Goal: Navigation & Orientation: Find specific page/section

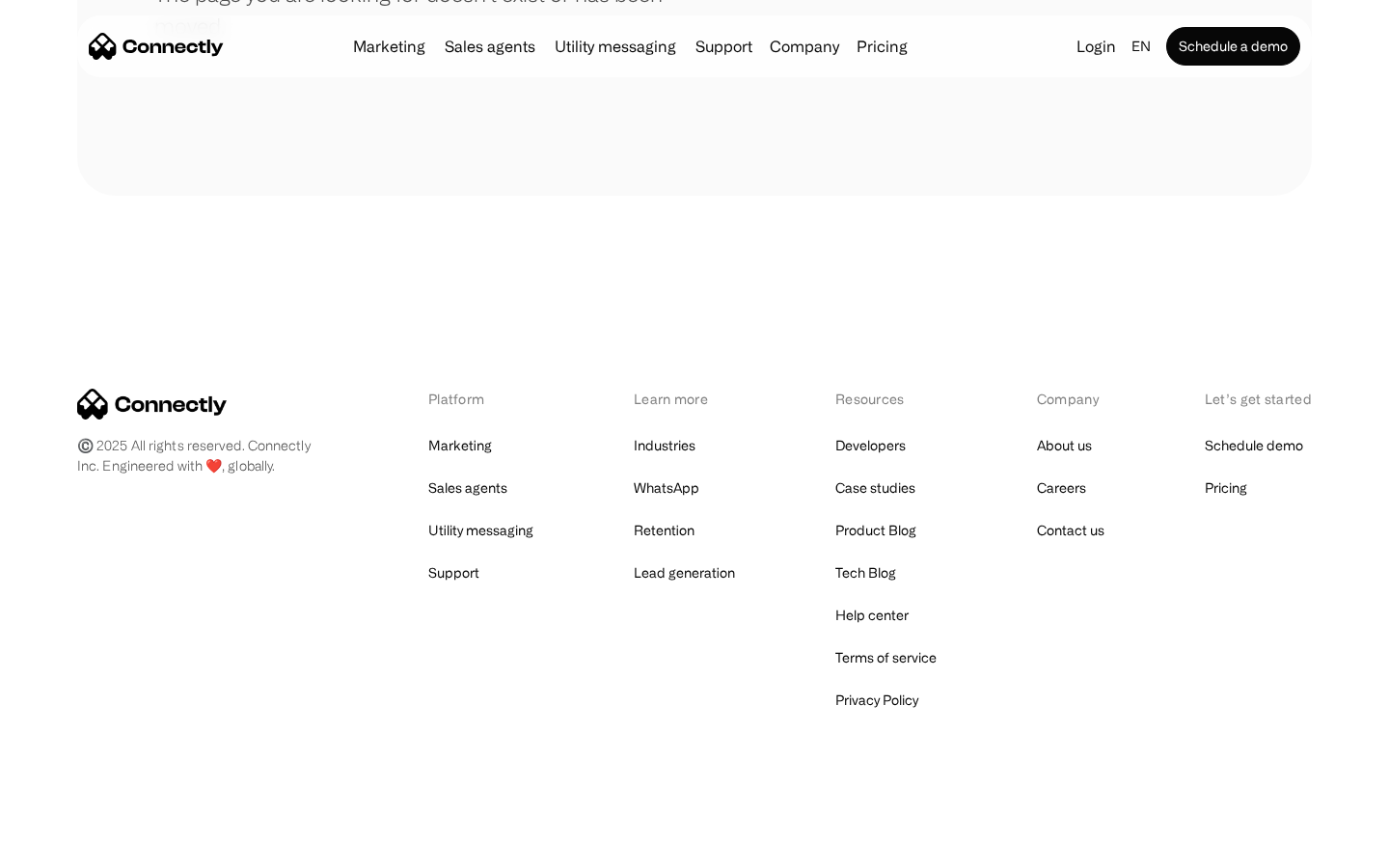
scroll to position [352, 0]
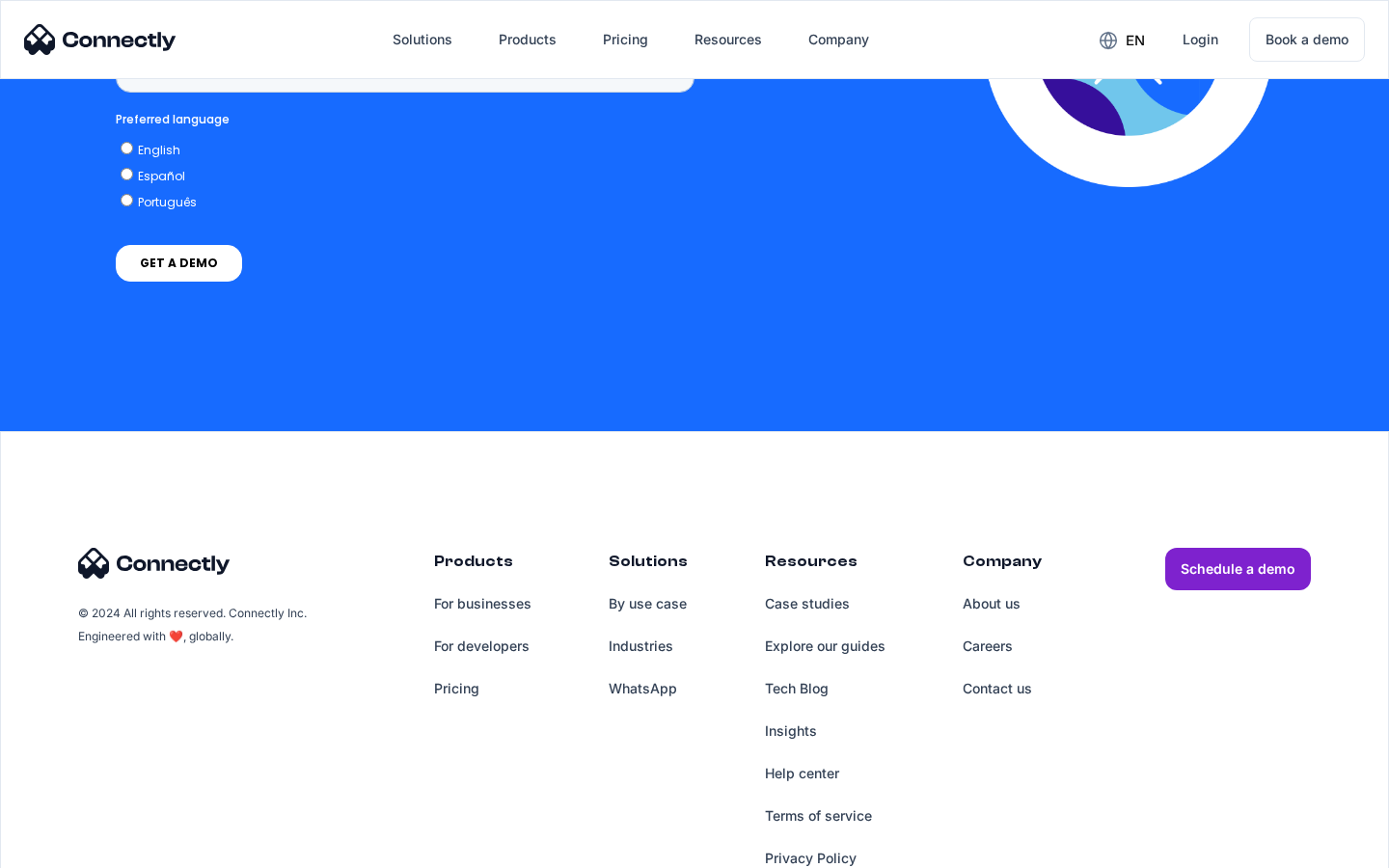
scroll to position [1462, 0]
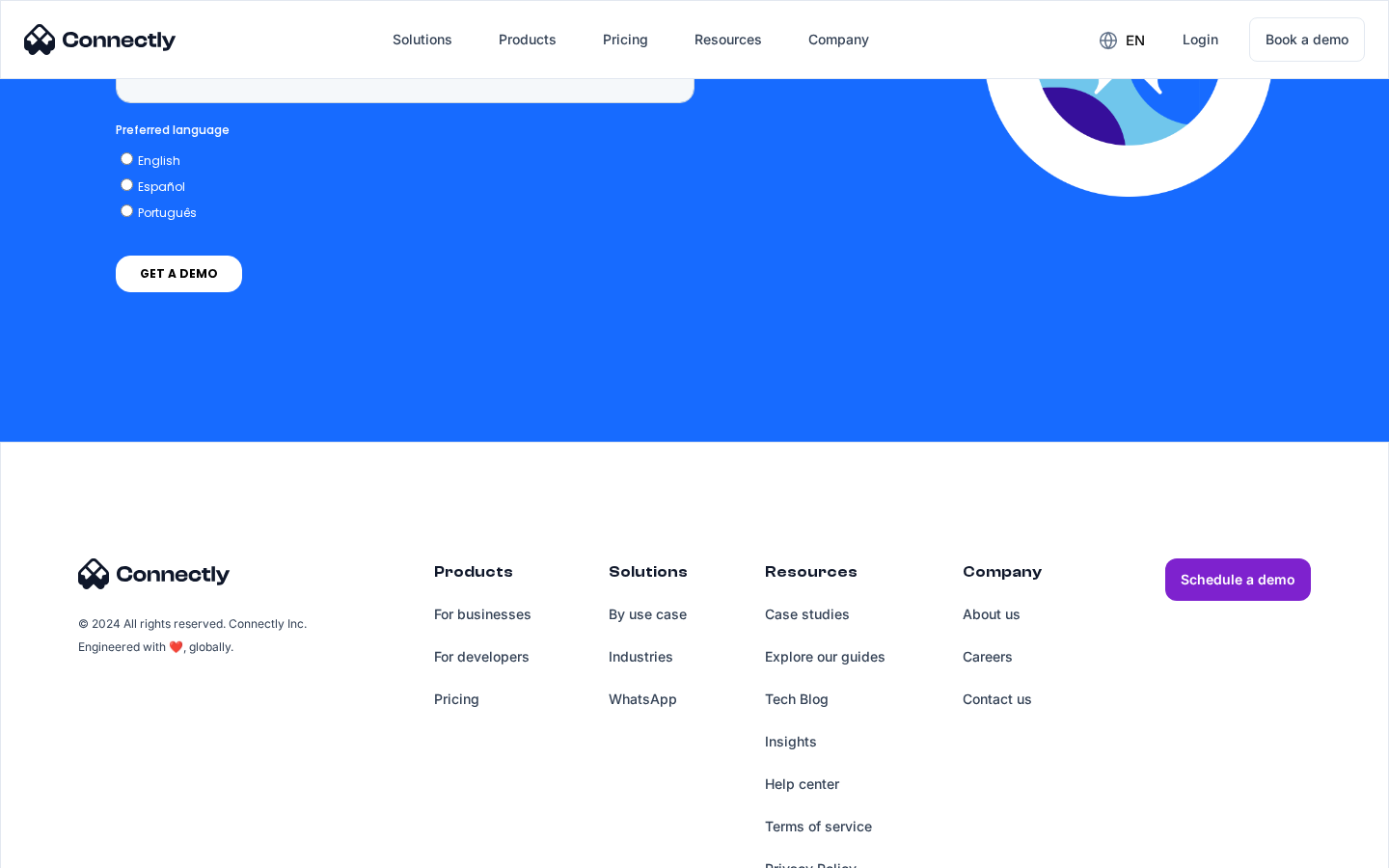
scroll to position [5625, 0]
